Goal: Information Seeking & Learning: Learn about a topic

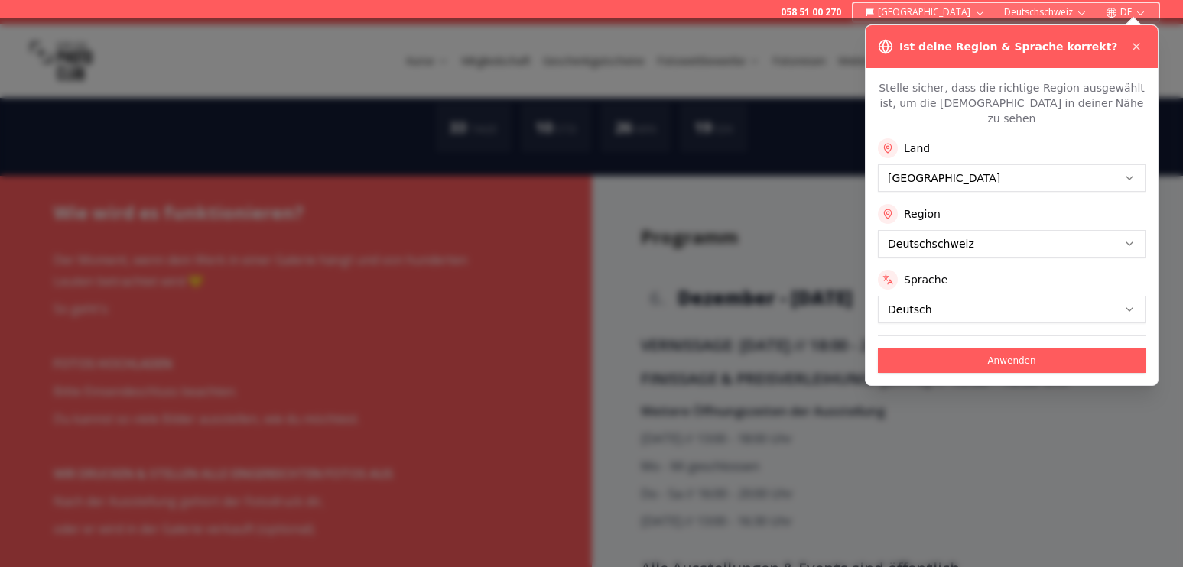
scroll to position [950, 0]
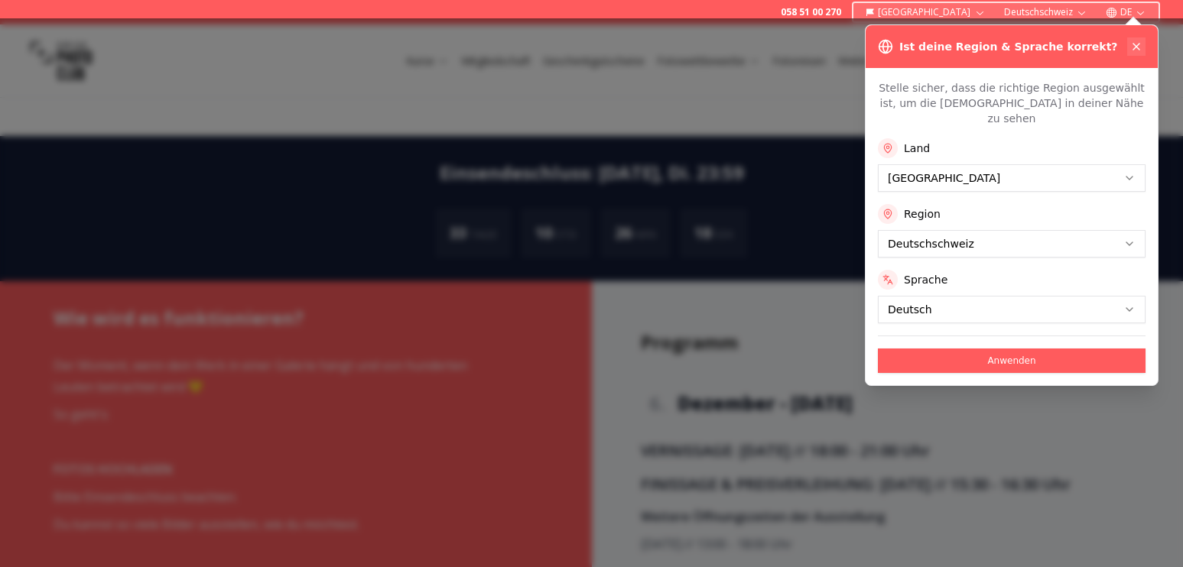
click at [1136, 40] on div "Ist deine Region & Sprache korrekt?" at bounding box center [1011, 46] width 292 height 43
click at [1131, 45] on icon at bounding box center [1136, 47] width 12 height 12
click at [1132, 45] on div "Kurse Mitgliedschaft Geschenkgutscheine Fotowettbewerbe Fotoreisen Weitere Serv…" at bounding box center [591, 60] width 1183 height 73
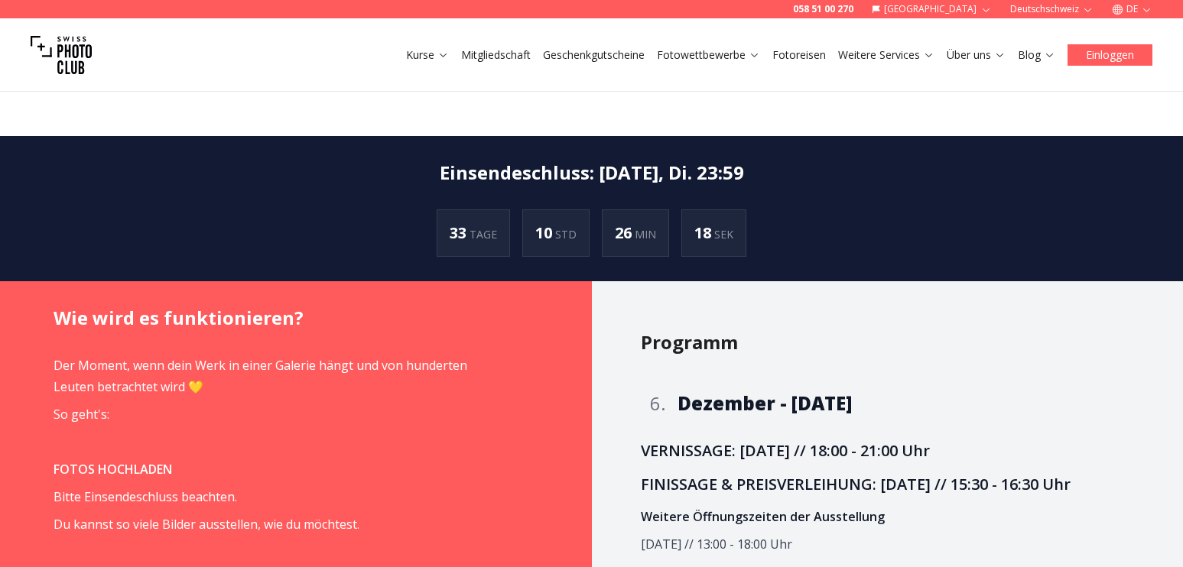
click at [1135, 46] on div "Kurse Mitgliedschaft Geschenkgutscheine Fotowettbewerbe Fotoreisen Weitere Serv…" at bounding box center [591, 54] width 1183 height 73
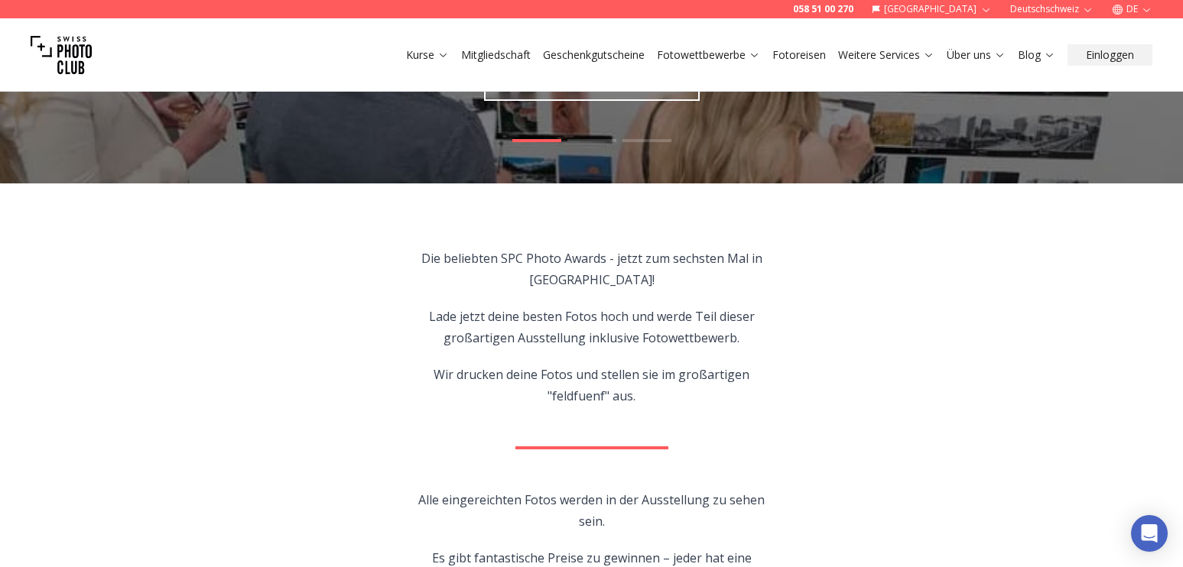
scroll to position [0, 0]
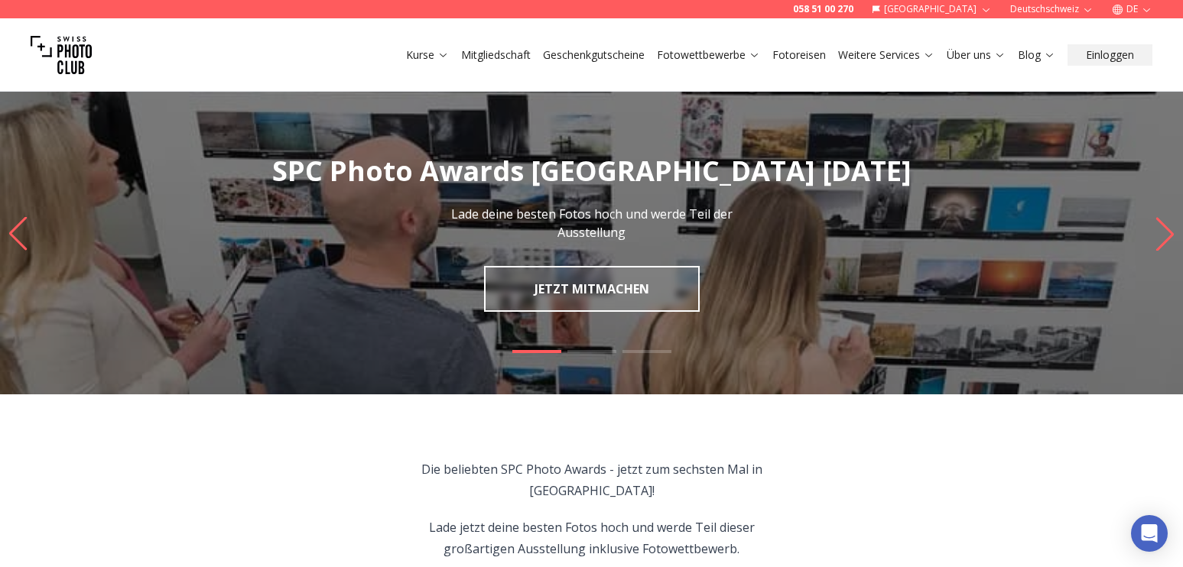
click at [717, 57] on link "Fotowettbewerbe" at bounding box center [708, 54] width 103 height 15
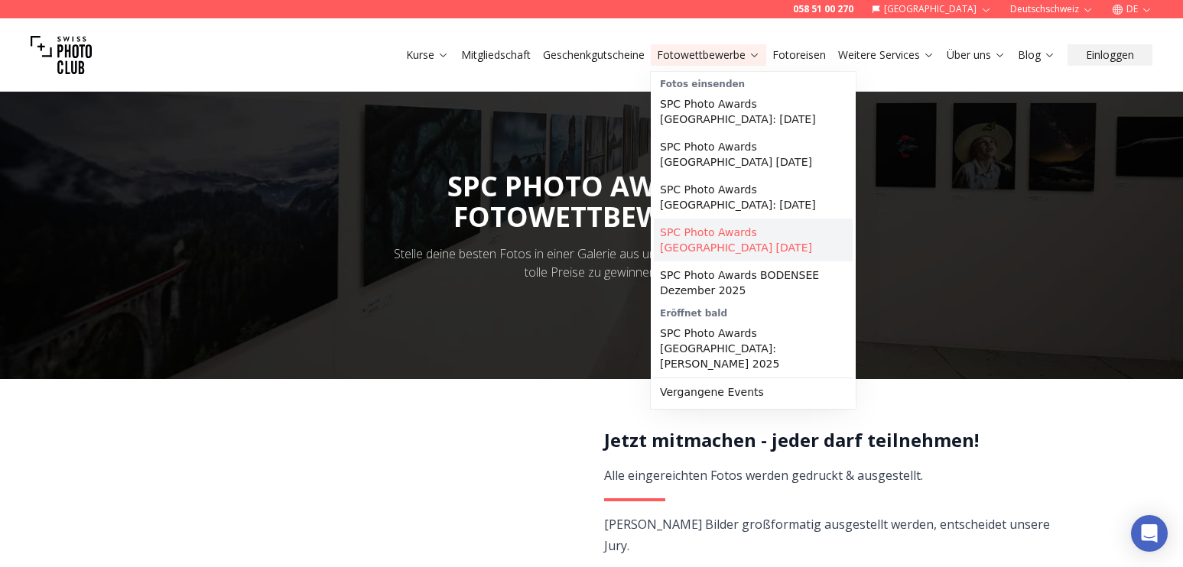
click at [710, 223] on link "SPC Photo Awards [GEOGRAPHIC_DATA] [DATE]" at bounding box center [753, 240] width 199 height 43
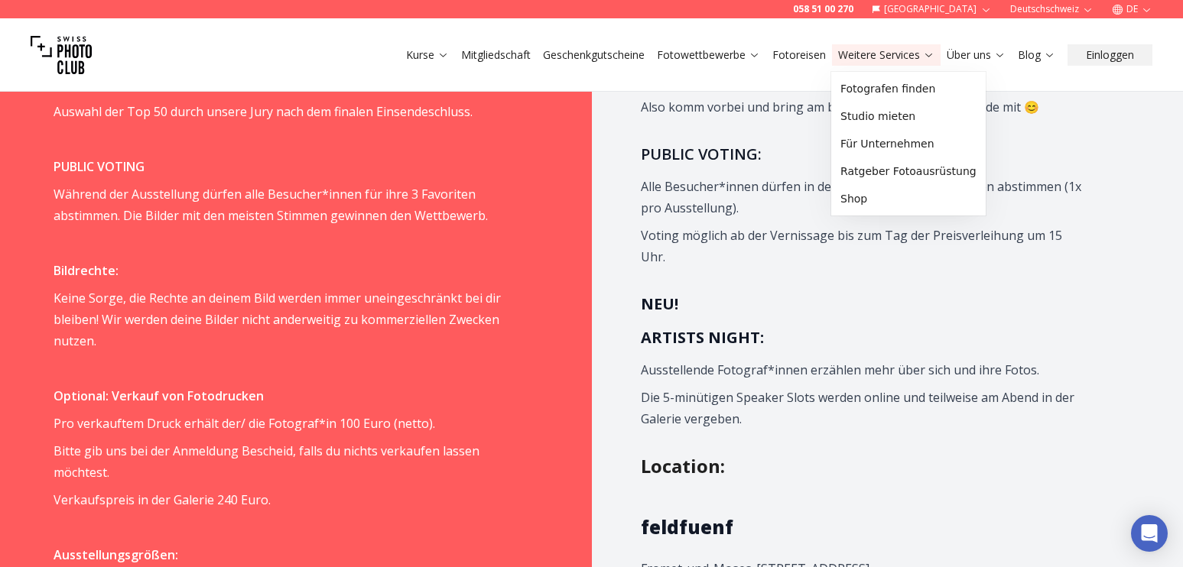
scroll to position [844, 0]
